Goal: Information Seeking & Learning: Learn about a topic

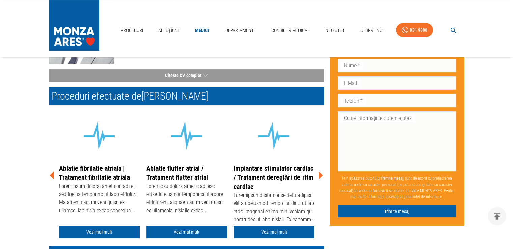
scroll to position [90, 0]
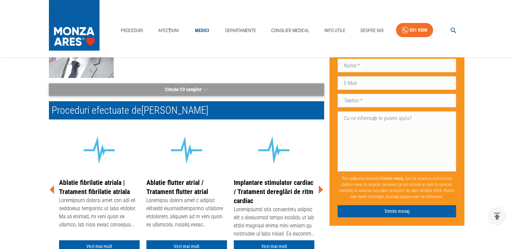
click at [178, 93] on button "Citește CV complet" at bounding box center [186, 89] width 275 height 12
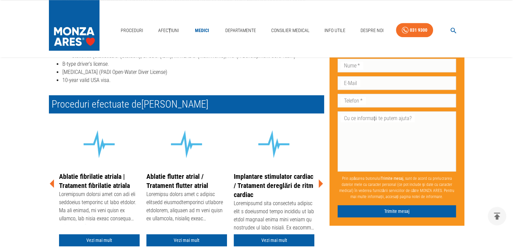
scroll to position [759, 0]
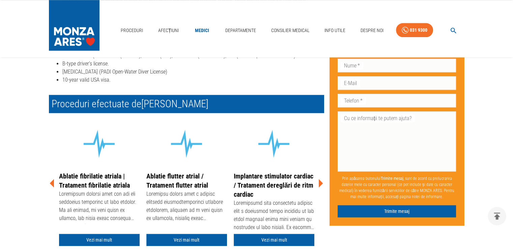
click at [153, 95] on h2 "Proceduri efectuate de Dr. Andrei Radu" at bounding box center [186, 104] width 275 height 18
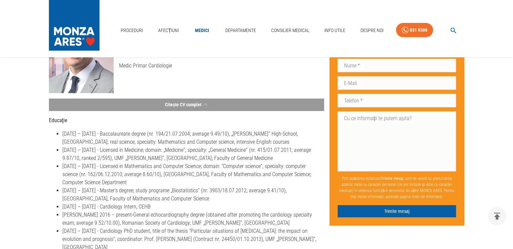
scroll to position [0, 0]
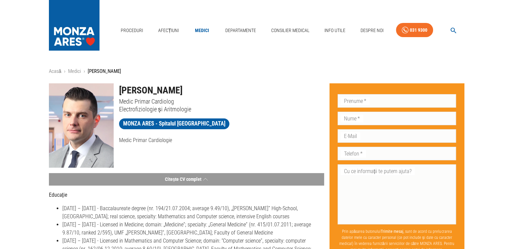
click at [108, 68] on p "[PERSON_NAME]" at bounding box center [104, 71] width 33 height 8
click at [201, 29] on link "Medici" at bounding box center [202, 31] width 22 height 14
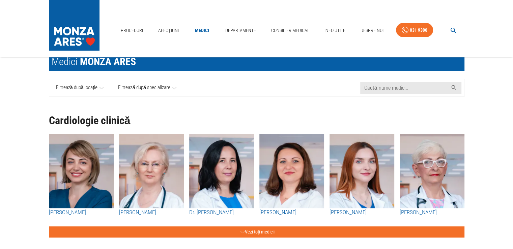
scroll to position [33, 0]
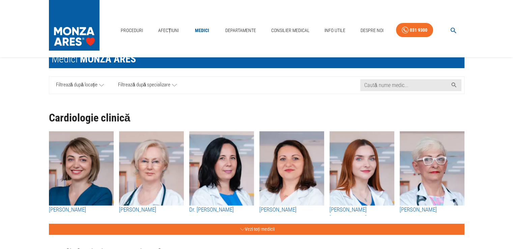
click at [99, 88] on icon at bounding box center [101, 85] width 5 height 8
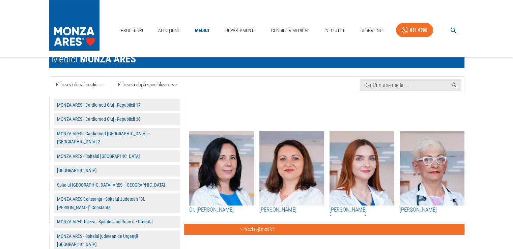
click at [129, 85] on span "Filtrează după specializare" at bounding box center [144, 85] width 52 height 8
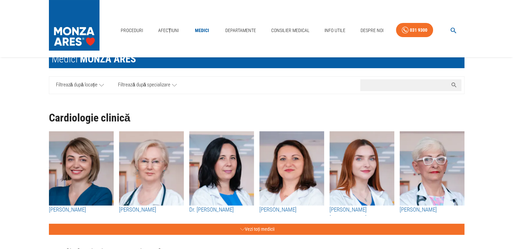
click at [400, 87] on input "Caută nume medic..." at bounding box center [404, 85] width 88 height 12
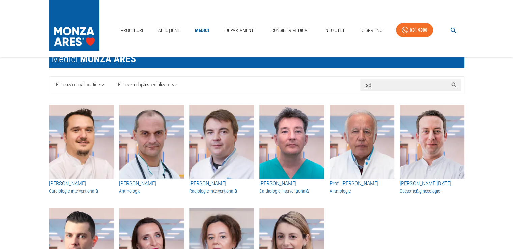
type input "radu"
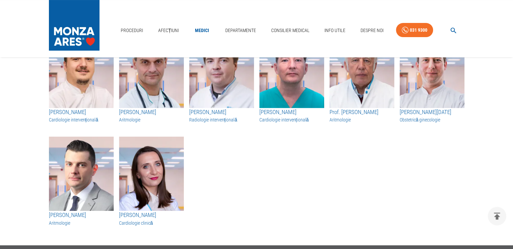
scroll to position [105, 0]
click at [75, 170] on img "button" at bounding box center [81, 173] width 65 height 74
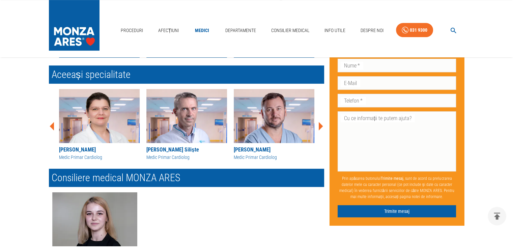
scroll to position [281, 0]
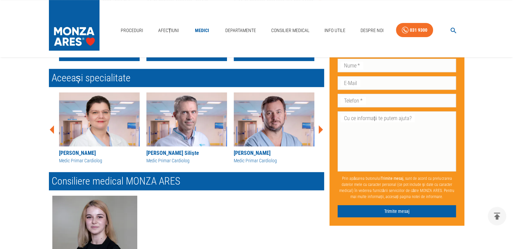
click at [262, 153] on div "[PERSON_NAME]" at bounding box center [274, 153] width 81 height 8
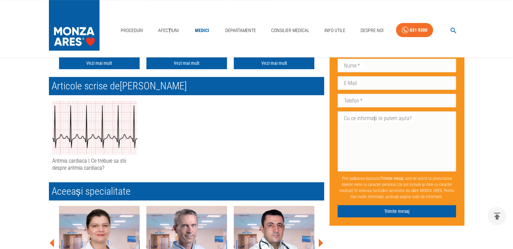
scroll to position [282, 0]
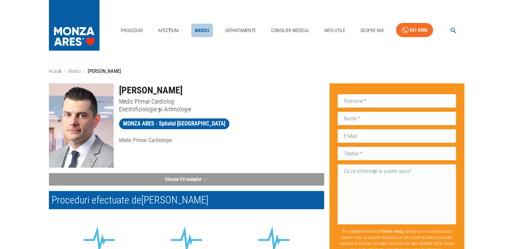
click at [203, 30] on link "Medici" at bounding box center [202, 31] width 22 height 14
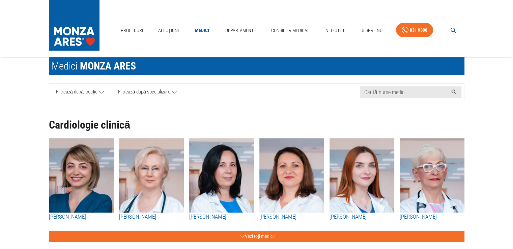
scroll to position [33, 0]
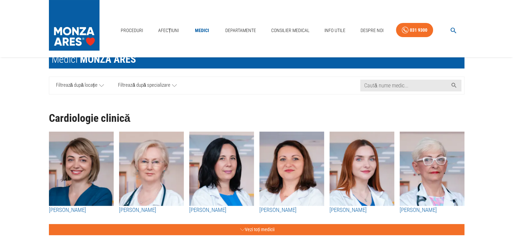
click at [104, 83] on link "Filtrează după locație" at bounding box center [80, 85] width 62 height 17
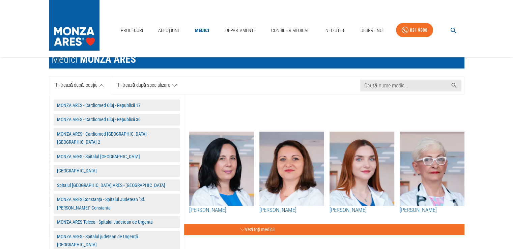
click at [111, 151] on button "MONZA ARES - Spitalul [GEOGRAPHIC_DATA]" at bounding box center [117, 157] width 126 height 12
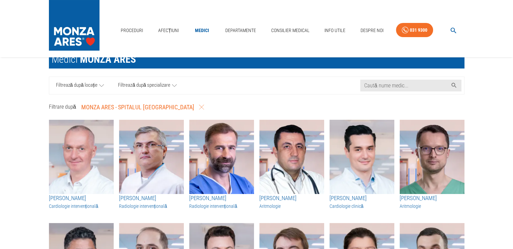
click at [146, 83] on span "Filtrează după specializare" at bounding box center [144, 85] width 52 height 8
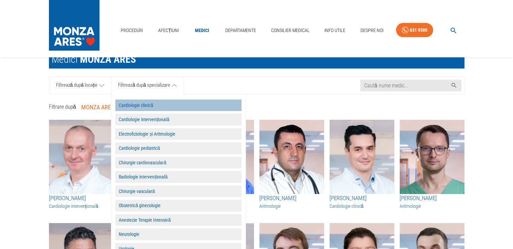
click at [150, 104] on button "Cardiologie clinică" at bounding box center [178, 105] width 126 height 12
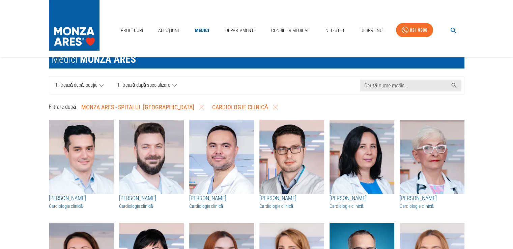
click at [143, 84] on span "Filtrează după specializare" at bounding box center [144, 85] width 52 height 8
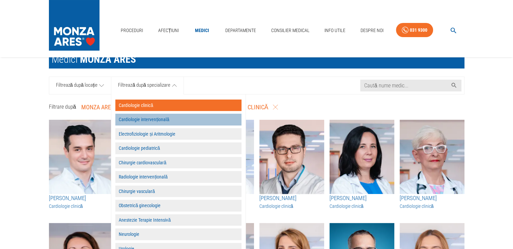
click at [146, 117] on button "Cardiologie intervențională" at bounding box center [178, 120] width 126 height 12
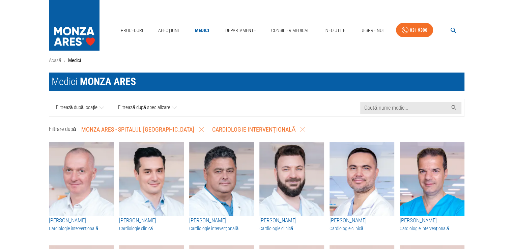
scroll to position [11, 0]
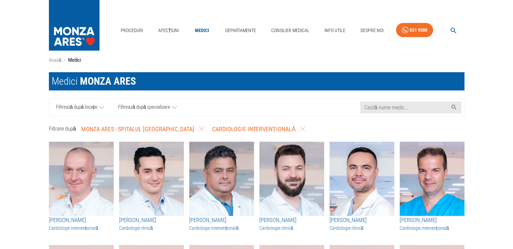
click at [159, 105] on span "Filtrează după specializare" at bounding box center [144, 107] width 52 height 8
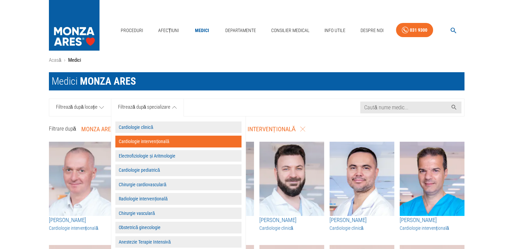
click at [156, 155] on button "Electrofiziologie și Aritmologie" at bounding box center [178, 156] width 126 height 12
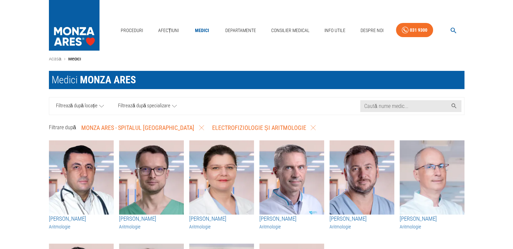
scroll to position [12, 0]
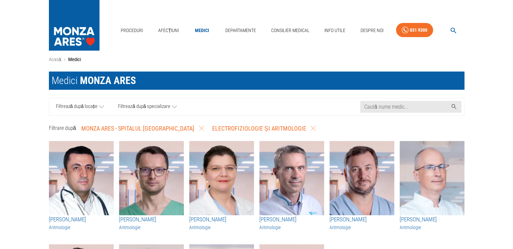
click at [144, 104] on span "Filtrează după specializare" at bounding box center [144, 106] width 52 height 8
click at [244, 107] on div "Filtrează după locație Filtrează după specializare Caută nume medic..." at bounding box center [256, 107] width 415 height 18
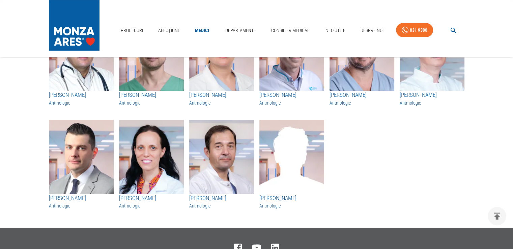
scroll to position [137, 0]
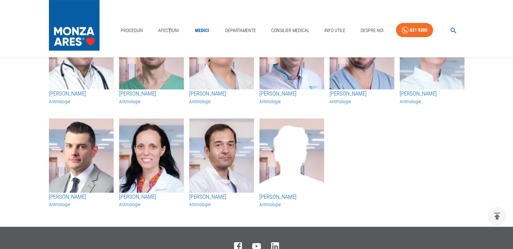
drag, startPoint x: 35, startPoint y: 199, endPoint x: 82, endPoint y: 196, distance: 47.3
click at [82, 196] on main "Acasă › Medici Medici MONZA ARES Caută nume medic... Filtrează după locație Fil…" at bounding box center [256, 73] width 513 height 286
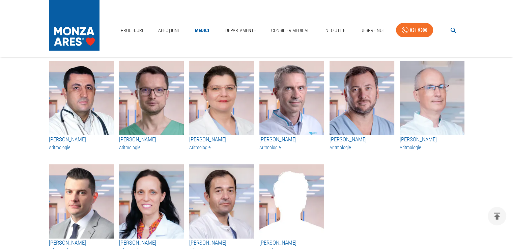
scroll to position [0, 0]
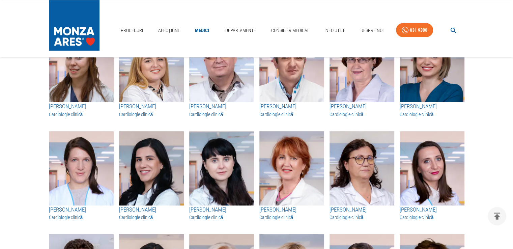
scroll to position [333, 0]
